Goal: Register for event/course

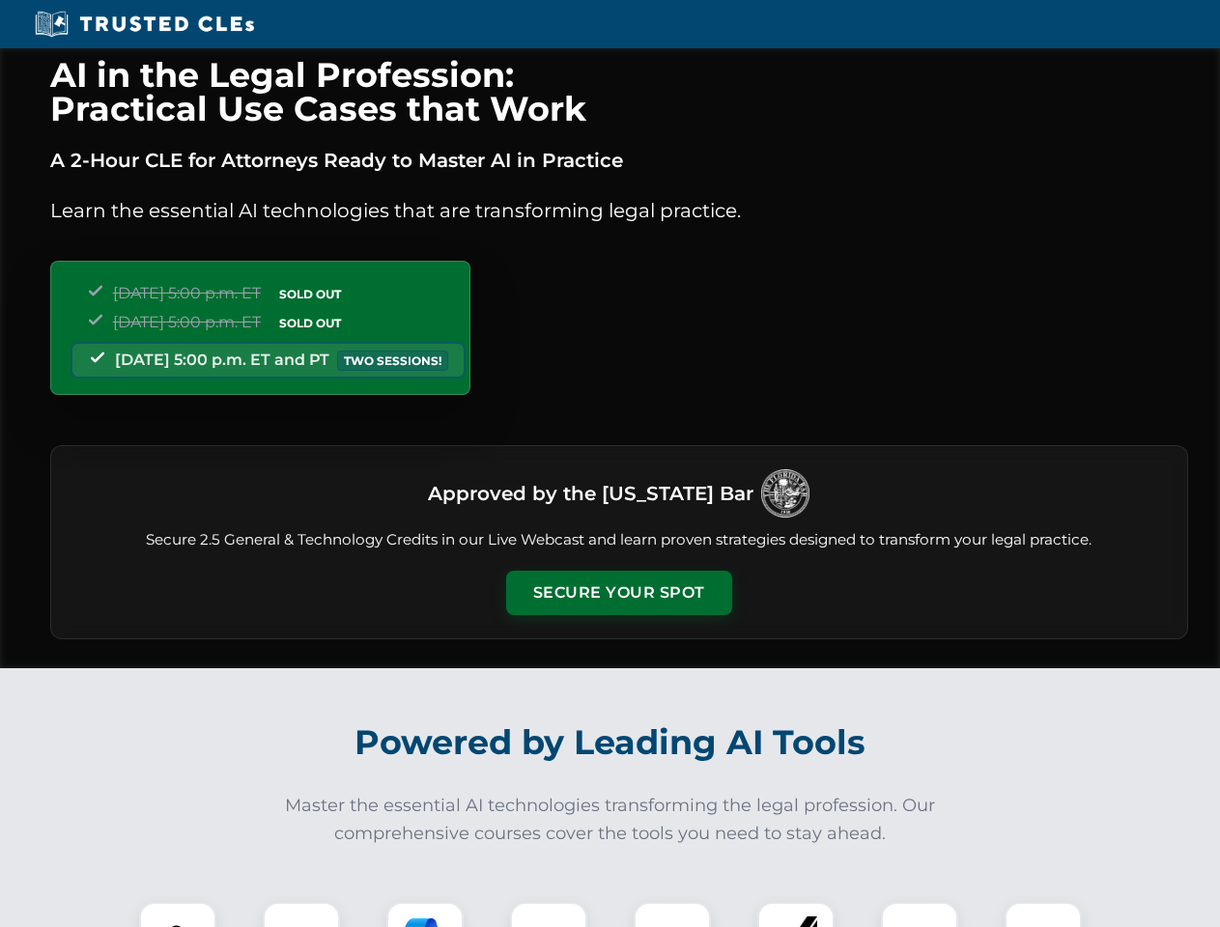
click at [618, 593] on button "Secure Your Spot" at bounding box center [619, 593] width 226 height 44
click at [178, 915] on img at bounding box center [178, 941] width 56 height 56
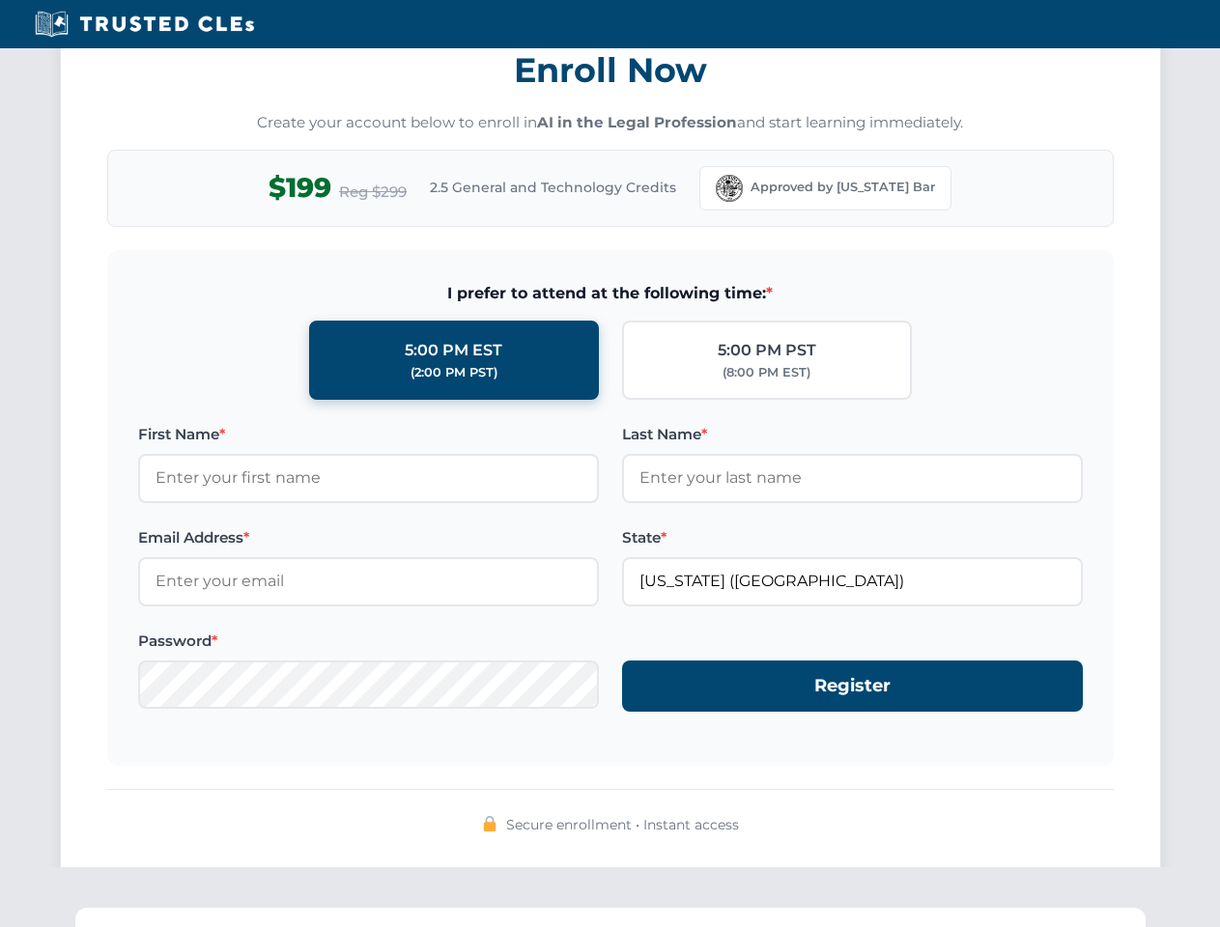
scroll to position [1896, 0]
